Goal: Information Seeking & Learning: Learn about a topic

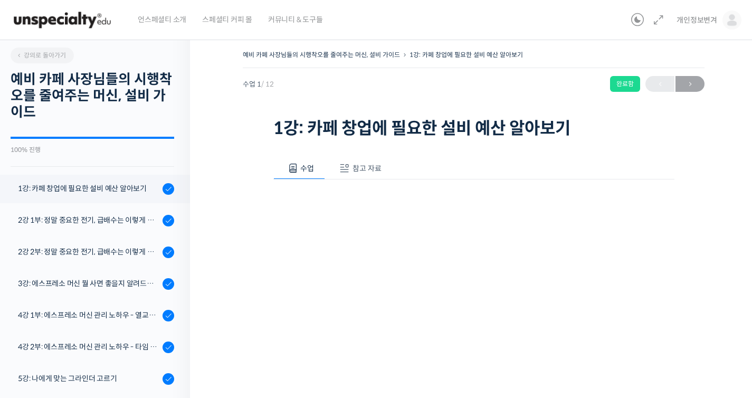
scroll to position [134, 0]
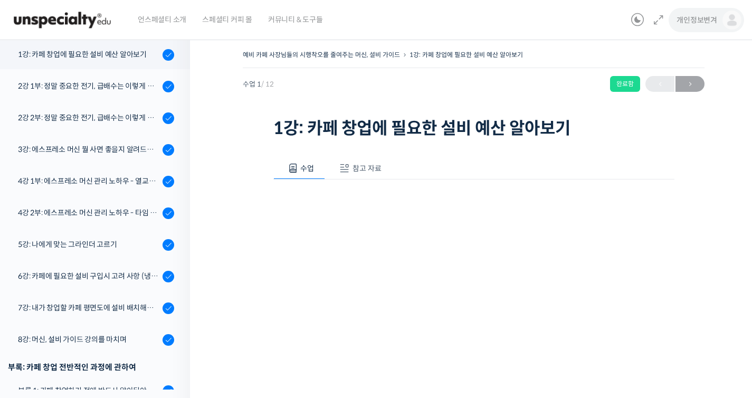
click at [709, 15] on span "개인정보변겨" at bounding box center [696, 19] width 41 height 9
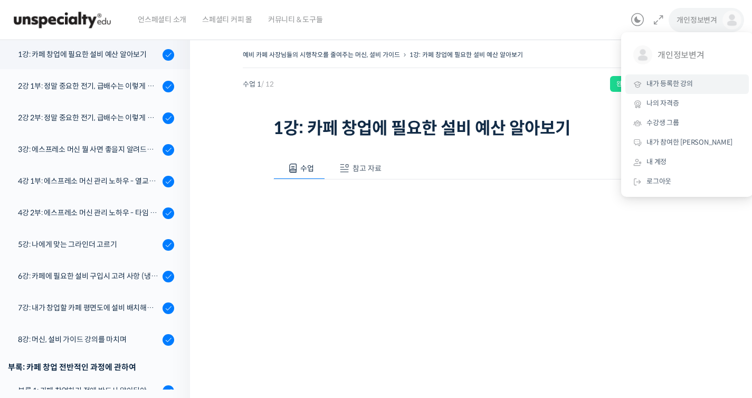
click at [687, 84] on span "내가 등록한 강의" at bounding box center [669, 83] width 46 height 9
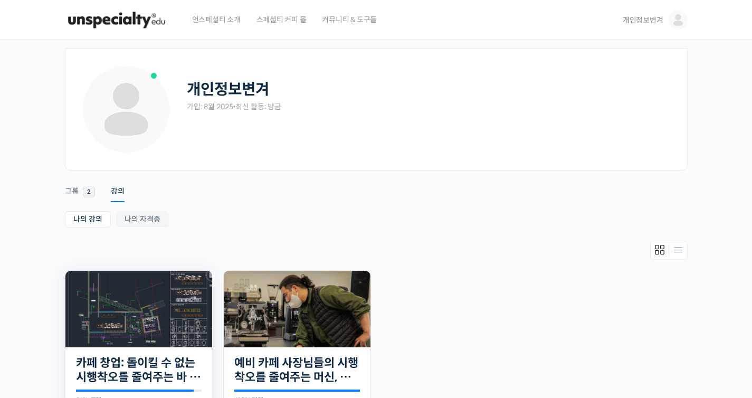
click at [162, 301] on img at bounding box center [138, 309] width 147 height 77
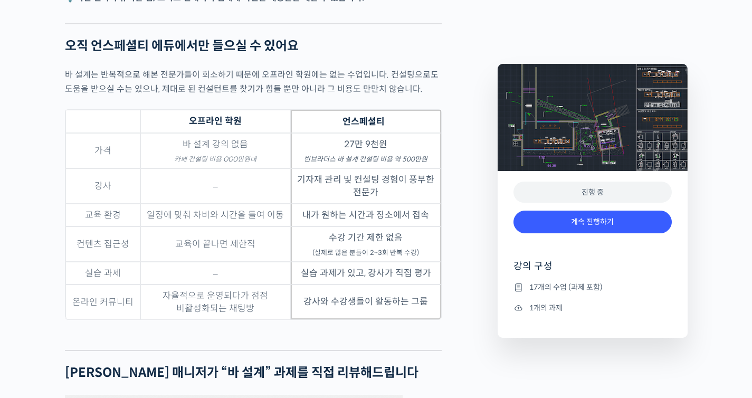
scroll to position [2713, 0]
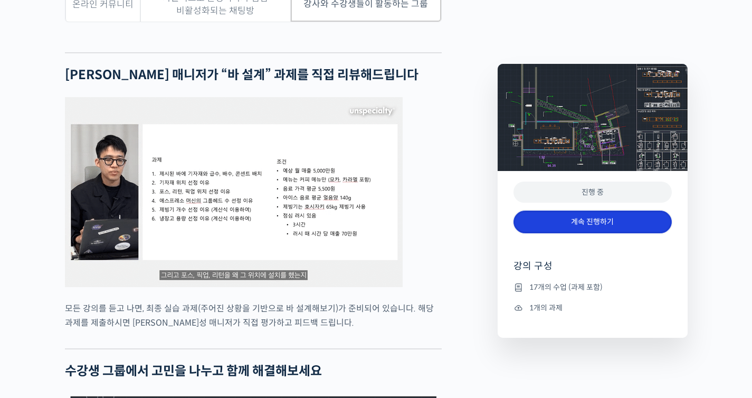
click at [605, 220] on link "계속 진행하기" at bounding box center [592, 222] width 158 height 23
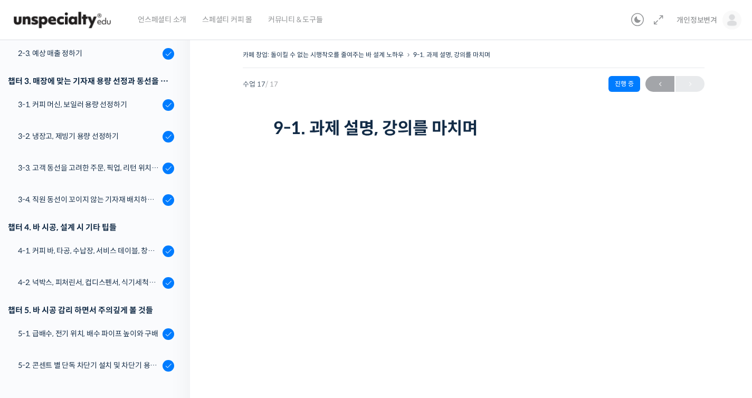
scroll to position [13, 0]
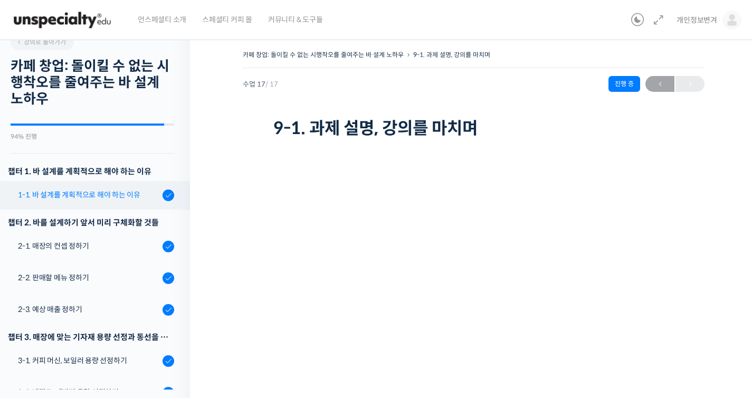
click at [122, 203] on link "1-1. 바 설계를 계획적으로 해야 하는 이유" at bounding box center [92, 195] width 195 height 28
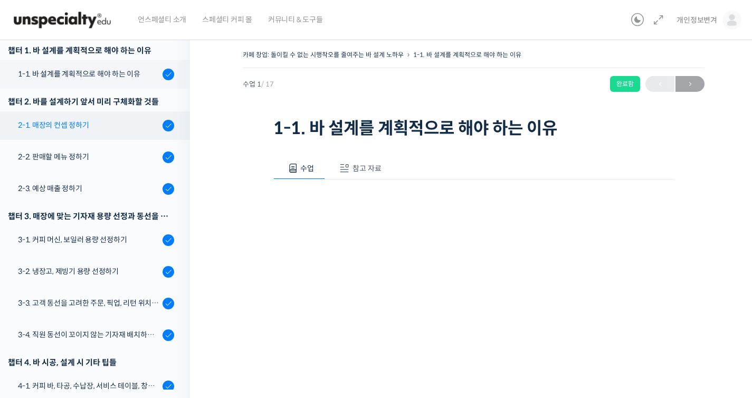
scroll to position [132, 0]
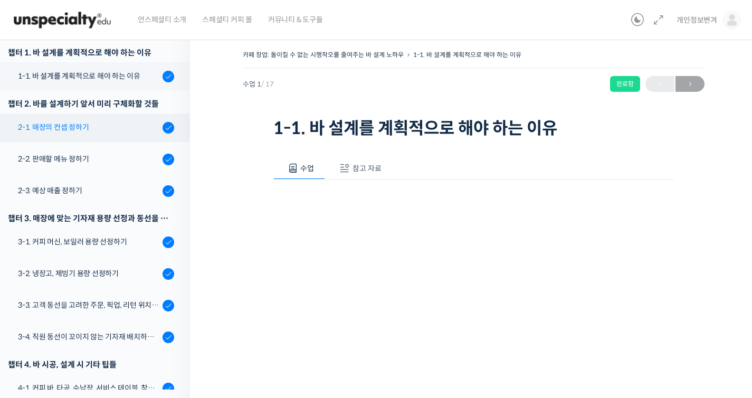
click at [105, 127] on div "2-1. 매장의 컨셉 정하기" at bounding box center [88, 127] width 141 height 12
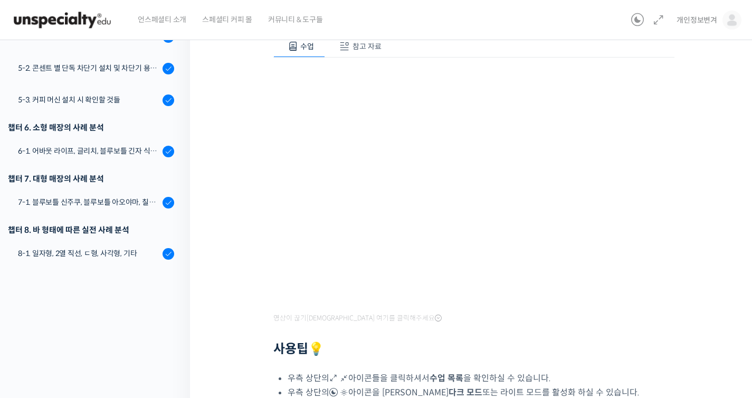
scroll to position [503, 0]
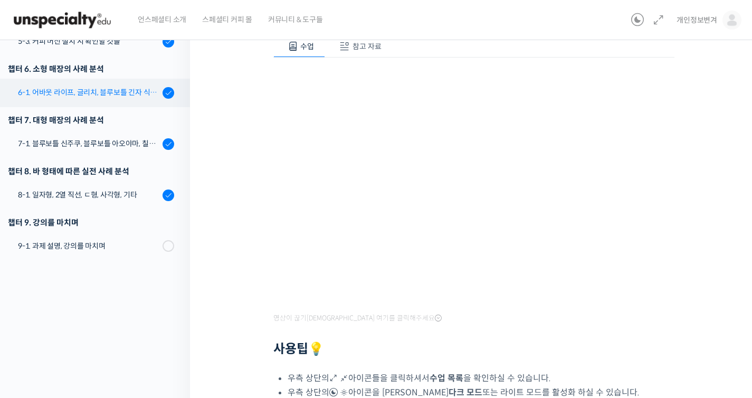
click at [125, 90] on div "6-1. 어바웃 라이프, 글리치, 블루보틀 긴자 식스, 로로움" at bounding box center [88, 93] width 141 height 12
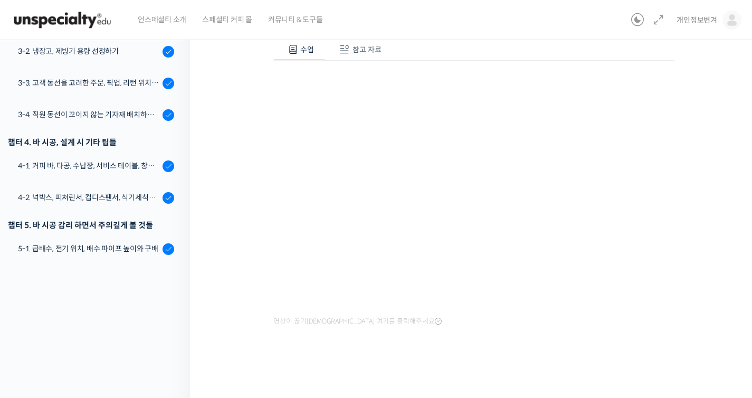
scroll to position [204, 0]
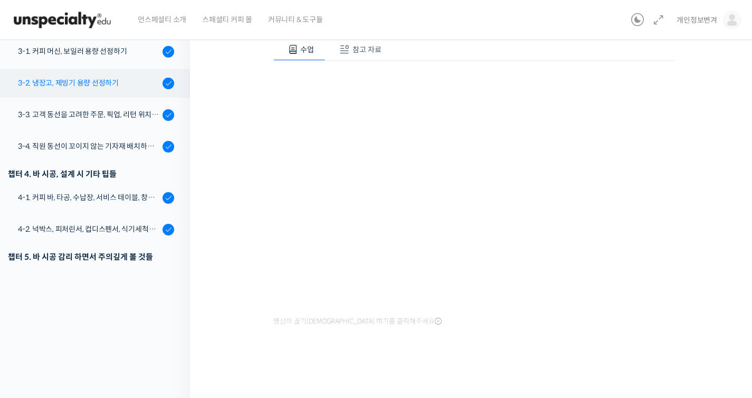
click at [112, 83] on div "3-2. 냉장고, 제빙기 용량 선정하기" at bounding box center [88, 83] width 141 height 12
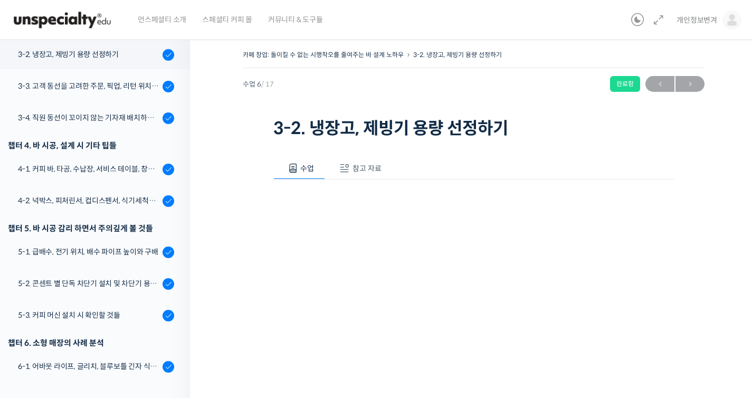
scroll to position [119, 0]
